Goal: Task Accomplishment & Management: Use online tool/utility

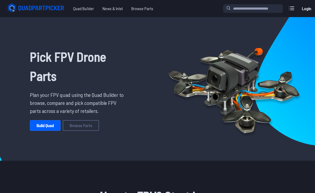
click at [51, 124] on link "Build Quad" at bounding box center [45, 125] width 31 height 11
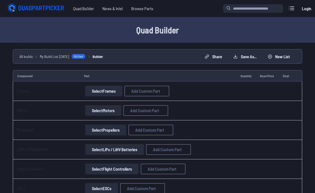
click at [101, 84] on td "Select Frames Add Custom Part Add Custom Part Part name* Brand / Manufacturer P…" at bounding box center [158, 92] width 157 height 20
click at [105, 93] on button "Select Frames" at bounding box center [103, 91] width 37 height 11
click at [109, 95] on button "Select Frames" at bounding box center [103, 91] width 37 height 11
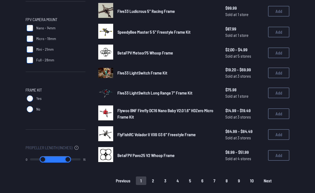
scroll to position [313, 0]
click at [109, 45] on img at bounding box center [105, 52] width 15 height 15
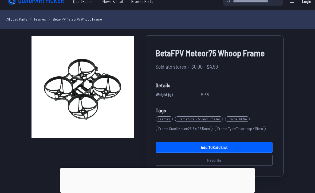
scroll to position [17, 0]
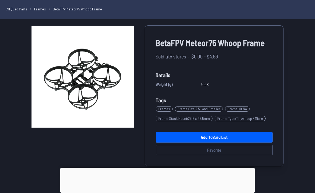
click at [207, 137] on link "Add to Build List" at bounding box center [214, 137] width 117 height 11
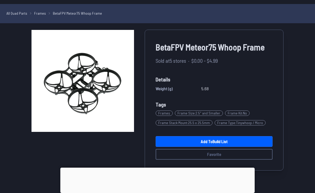
scroll to position [14, 0]
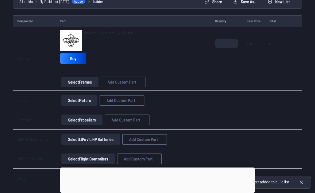
scroll to position [55, 0]
click at [84, 102] on button "Select Motors" at bounding box center [79, 100] width 36 height 11
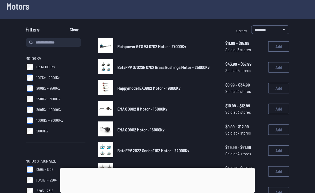
scroll to position [30, 0]
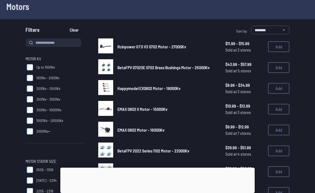
click at [100, 124] on img at bounding box center [105, 129] width 15 height 15
click at [103, 84] on img at bounding box center [105, 87] width 15 height 15
click at [109, 88] on img at bounding box center [105, 87] width 15 height 15
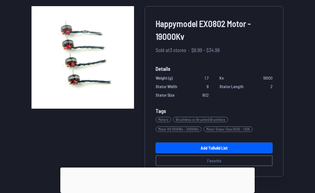
scroll to position [36, 0]
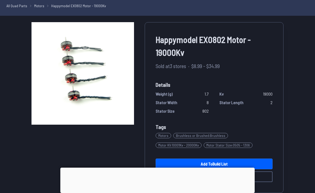
click at [244, 159] on link "Add to Build List" at bounding box center [214, 164] width 117 height 11
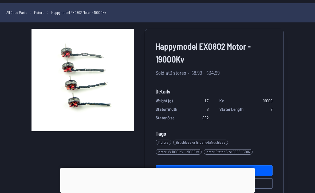
scroll to position [14, 0]
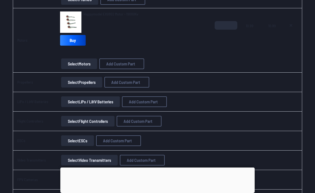
scroll to position [138, 0]
click at [102, 85] on button "Select Propellers" at bounding box center [81, 82] width 41 height 11
click at [100, 80] on button "Select Propellers" at bounding box center [81, 82] width 41 height 11
